Goal: Check status

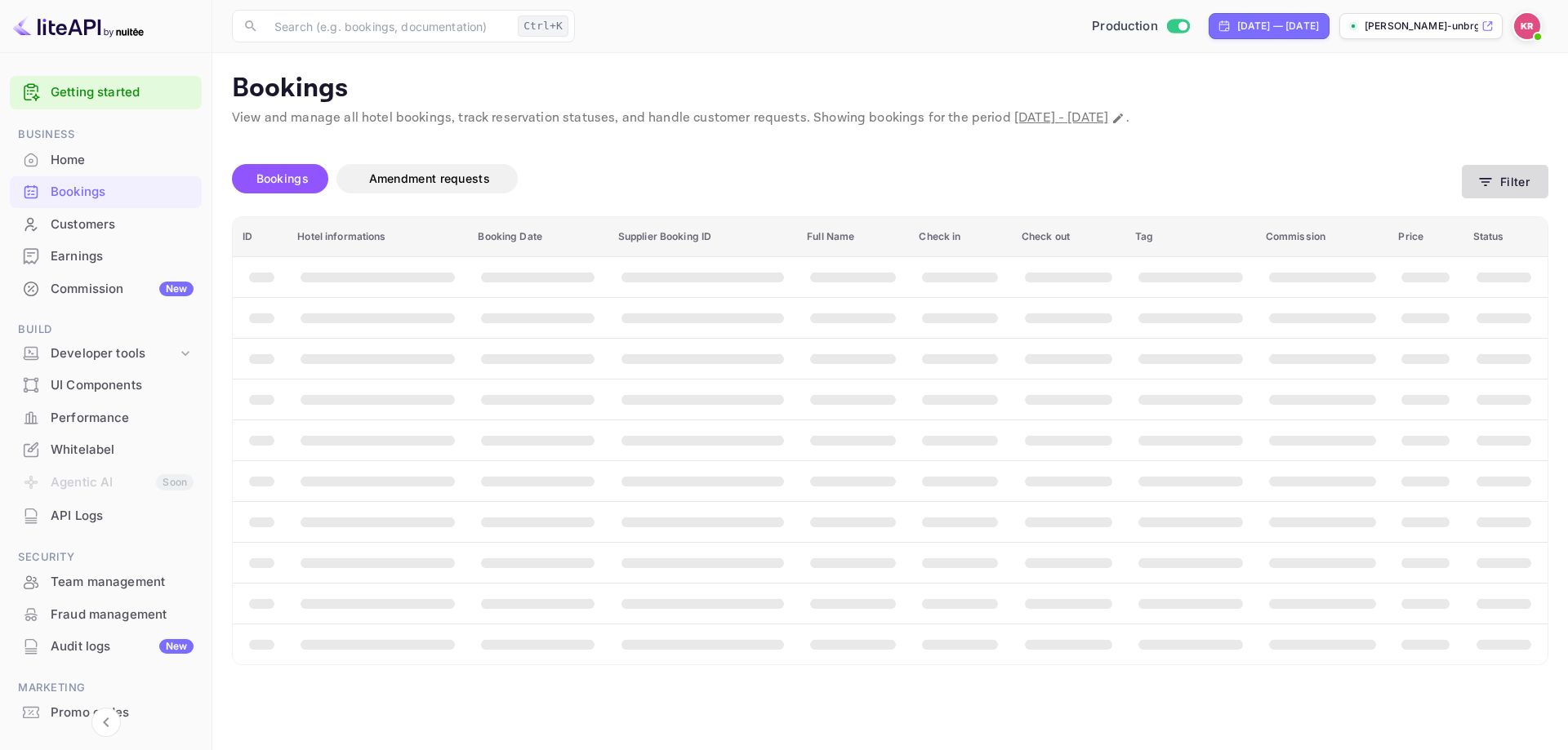
click at [1480, 190] on button "Filter" at bounding box center [1505, 181] width 87 height 33
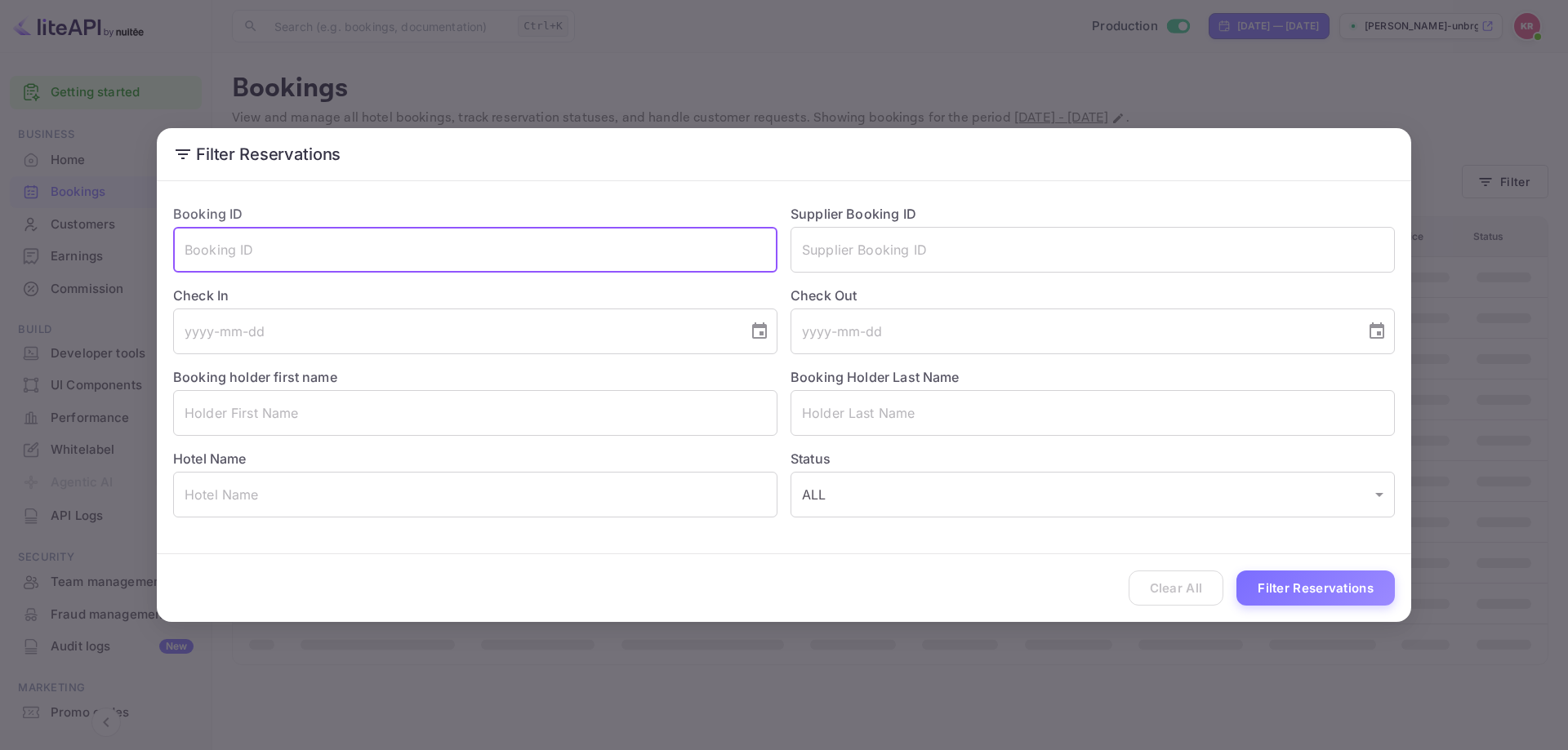
click at [493, 262] on input "text" at bounding box center [476, 250] width 605 height 46
paste input "rx4bRwCvE"
type input "rx4bRwCvE"
click at [1316, 588] on button "Filter Reservations" at bounding box center [1315, 588] width 158 height 35
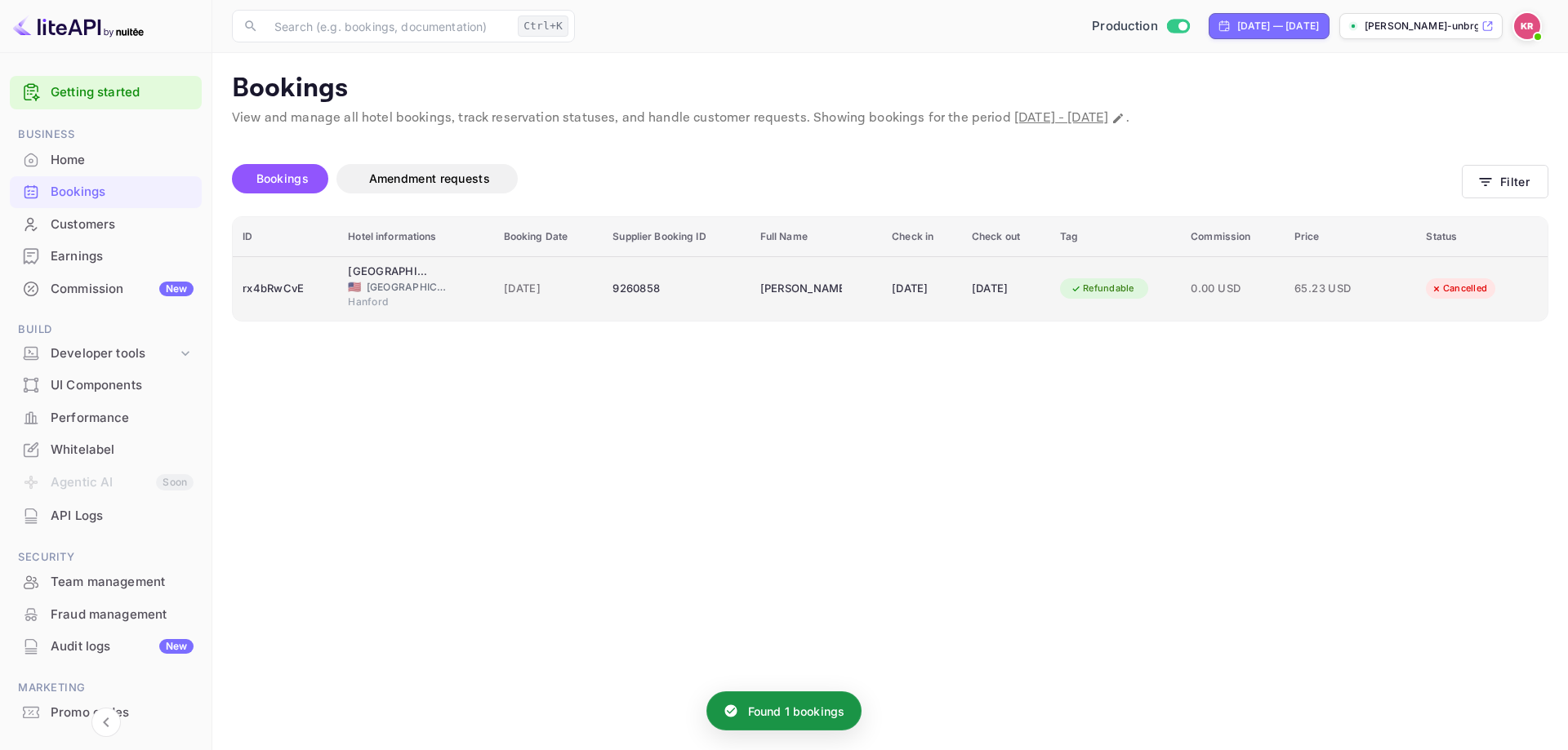
click at [836, 284] on td "[PERSON_NAME]" at bounding box center [815, 289] width 132 height 64
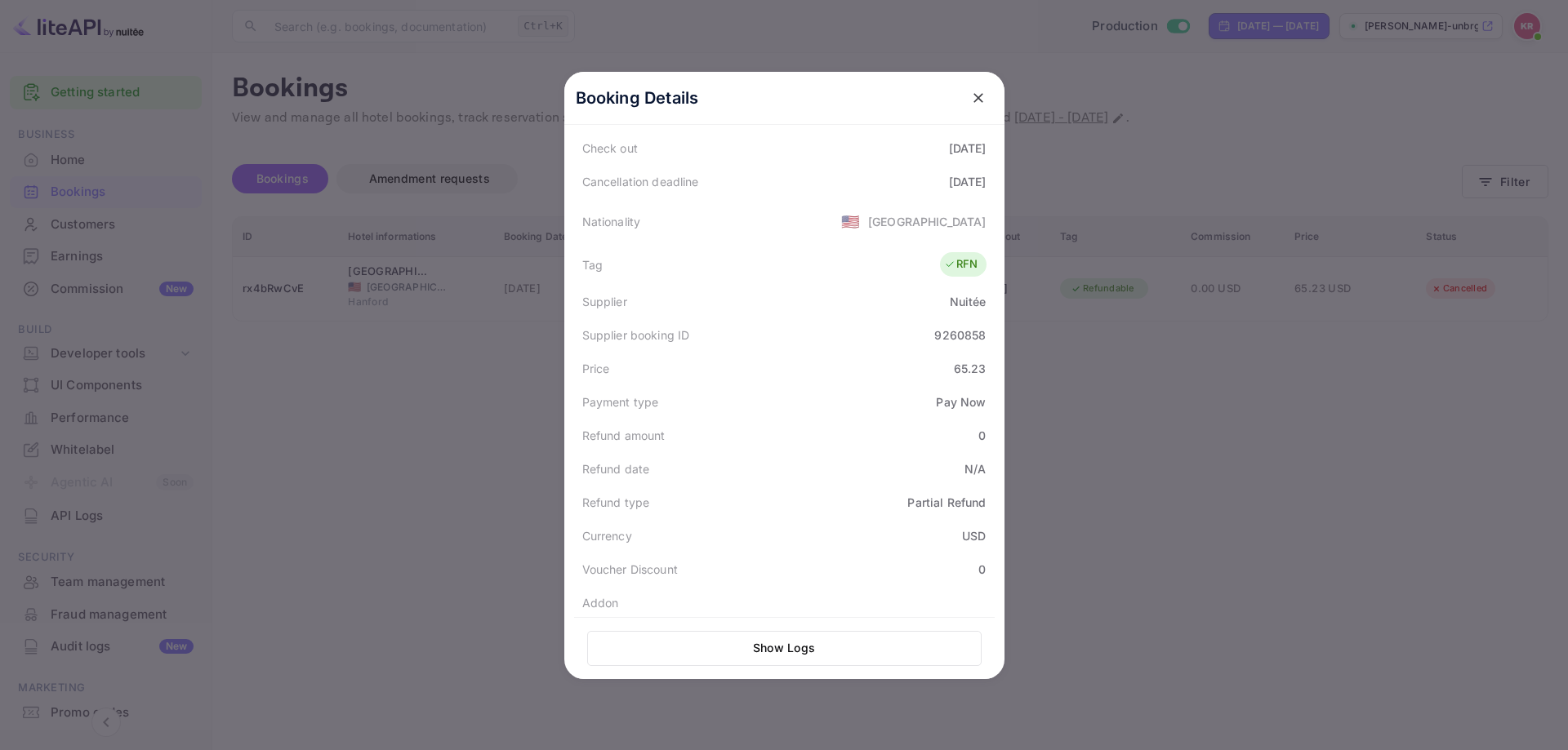
scroll to position [403, 0]
click at [312, 531] on div at bounding box center [784, 375] width 1568 height 750
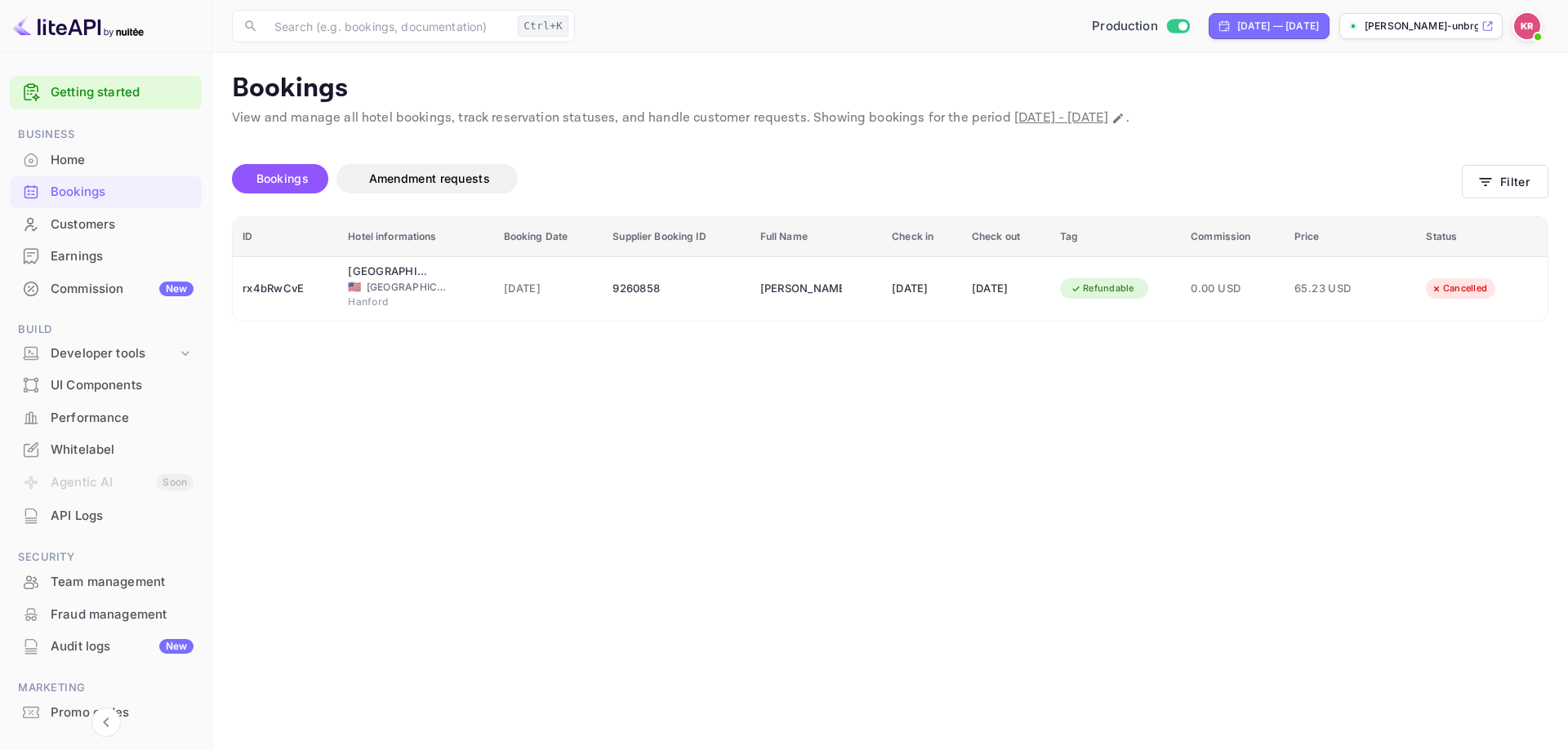
click at [890, 439] on main "Bookings View and manage all hotel bookings, track reservation statuses, and ha…" at bounding box center [890, 401] width 1355 height 697
